Goal: Find specific page/section: Find specific page/section

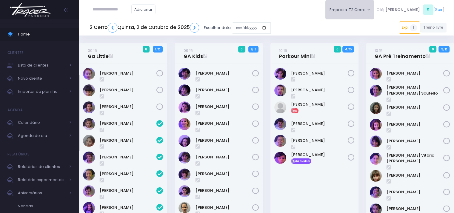
click at [374, 11] on button "Empresa: T2 Cerro" at bounding box center [349, 9] width 49 height 19
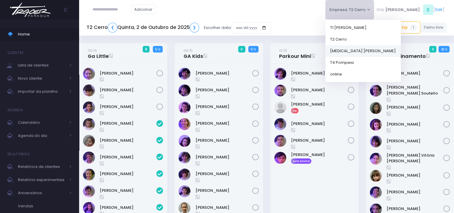
click at [370, 50] on link "[MEDICAL_DATA] [PERSON_NAME]" at bounding box center [363, 51] width 76 height 12
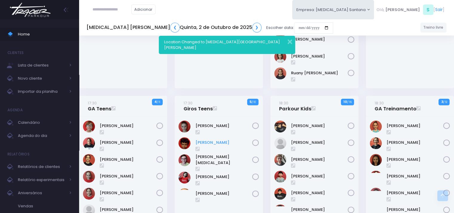
scroll to position [119, 0]
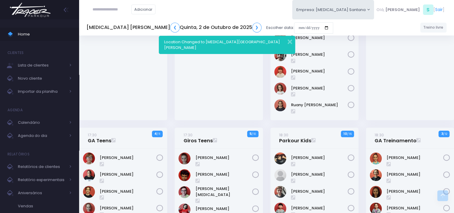
click at [104, 11] on input "text" at bounding box center [112, 9] width 39 height 11
click at [124, 29] on h5 "T3 Santana ❮ Quinta, 2 de Outubro de 2025 ❯" at bounding box center [174, 28] width 175 height 10
click at [170, 29] on link "❮" at bounding box center [175, 28] width 10 height 10
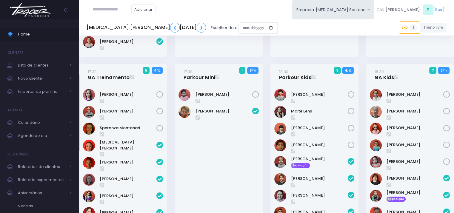
scroll to position [119, 0]
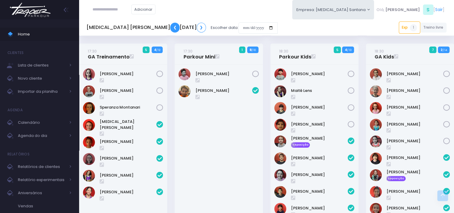
click at [170, 29] on link "❮" at bounding box center [175, 28] width 10 height 10
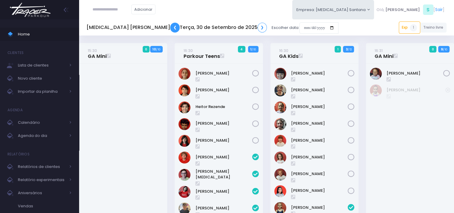
click at [170, 29] on link "❮" at bounding box center [175, 28] width 10 height 10
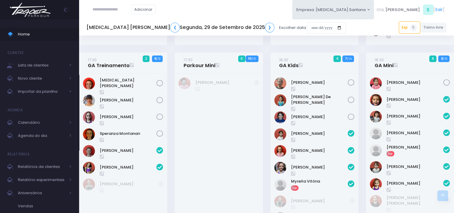
scroll to position [179, 0]
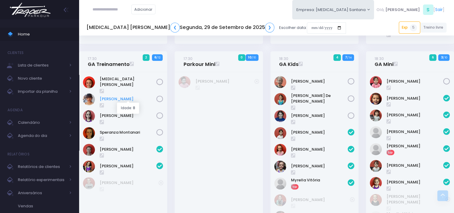
click at [120, 99] on link "[PERSON_NAME]" at bounding box center [128, 99] width 57 height 6
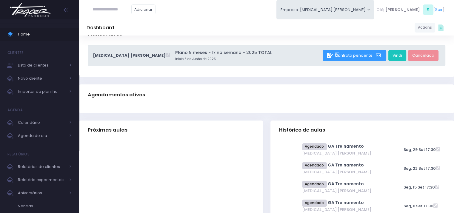
scroll to position [60, 0]
